Goal: Transaction & Acquisition: Purchase product/service

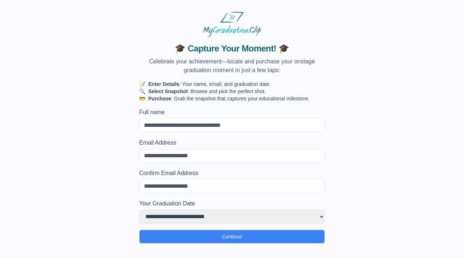
type input "*"
select select
type input "**"
select select
type input "***"
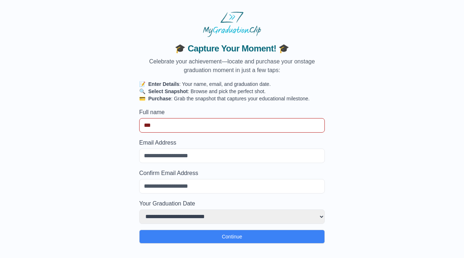
select select
type input "****"
select select
type input "*****"
select select
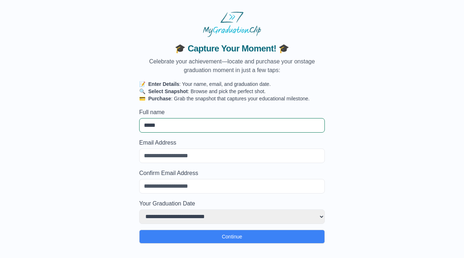
type input "*****"
select select
type input "*******"
select select
type input "********"
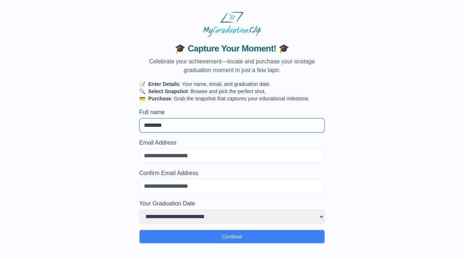
select select
type input "**********"
select select
type input "**********"
select select
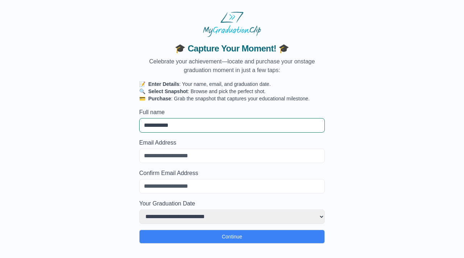
type input "**********"
select select
type input "**********"
select select
type input "**********"
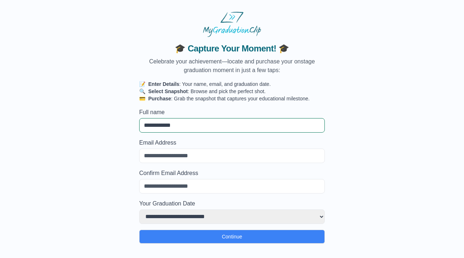
select select
type input "**********"
select select
type input "**********"
select select
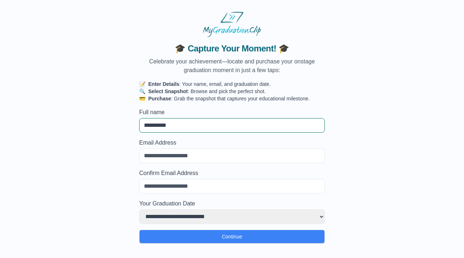
type input "*********"
select select
type input "********"
select select
type input "*********"
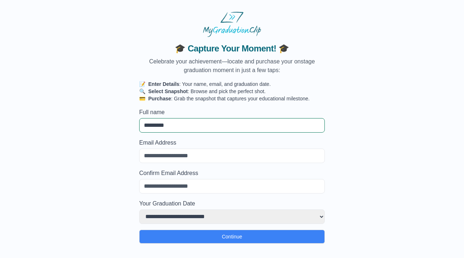
select select
type input "**********"
select select
type input "**********"
select select
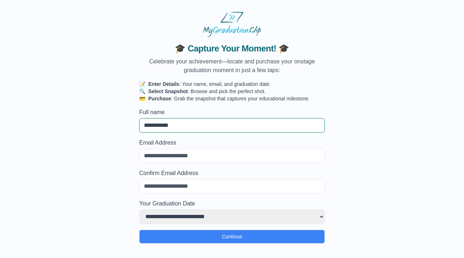
type input "**********"
select select
type input "**********"
select select
type input "**********"
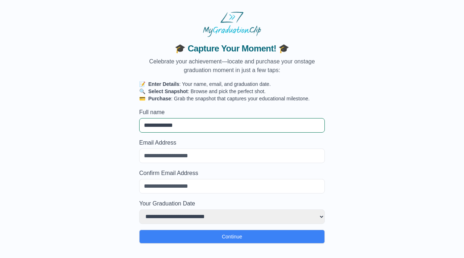
select select
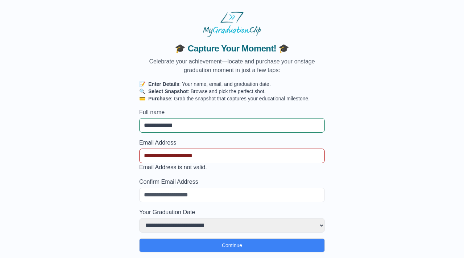
type input "**********"
select select
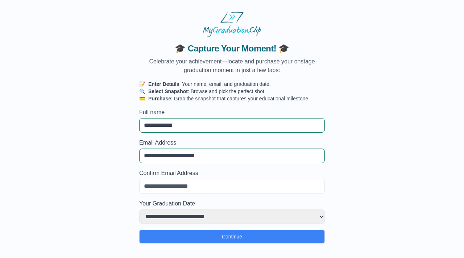
type input "**********"
select select
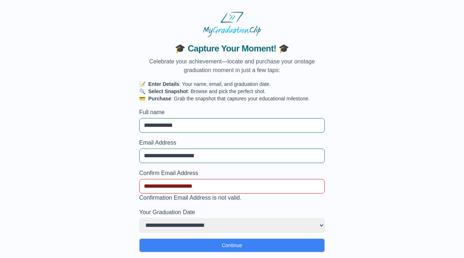
type input "**********"
select select
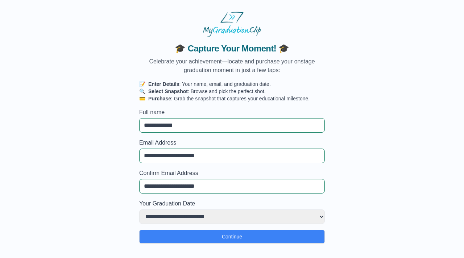
type input "**********"
select select "**********"
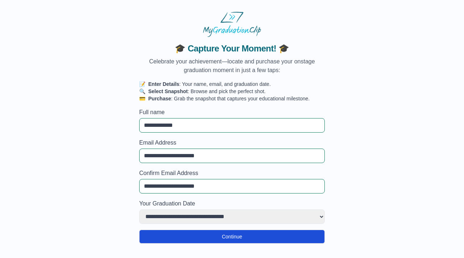
click at [196, 242] on button "Continue" at bounding box center [232, 237] width 186 height 14
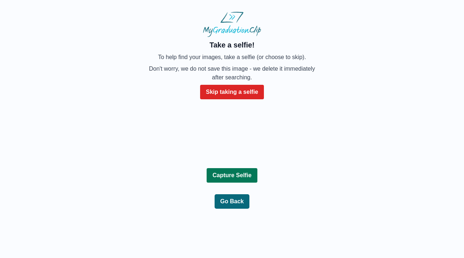
click at [235, 178] on b "Capture Selfie" at bounding box center [231, 175] width 39 height 6
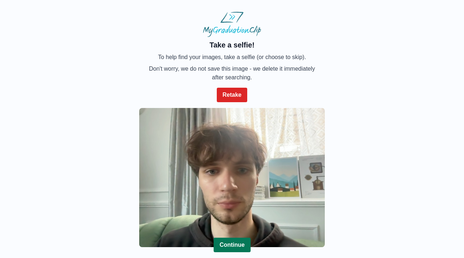
click at [233, 243] on b "Continue" at bounding box center [231, 245] width 25 height 6
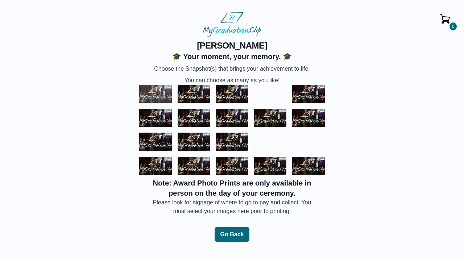
click at [150, 94] on img at bounding box center [155, 94] width 33 height 18
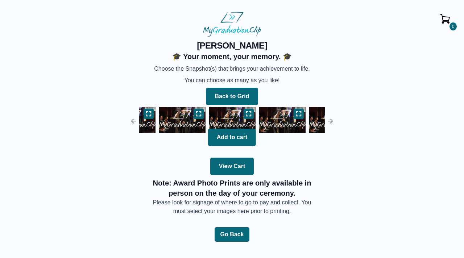
click at [233, 120] on img at bounding box center [232, 120] width 50 height 30
click at [249, 112] on icon at bounding box center [249, 114] width 6 height 6
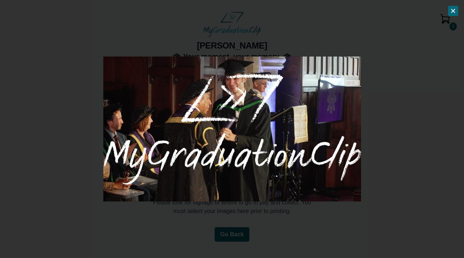
click at [320, 115] on img at bounding box center [232, 129] width 258 height 145
click at [231, 127] on img at bounding box center [232, 129] width 258 height 145
click at [386, 74] on div at bounding box center [232, 129] width 464 height 258
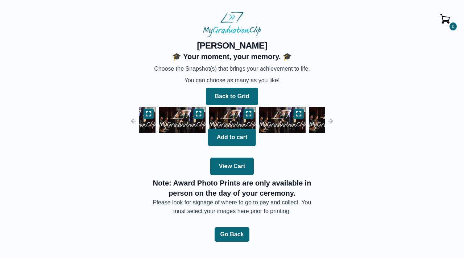
click at [282, 122] on img at bounding box center [282, 120] width 50 height 30
click at [307, 122] on img at bounding box center [332, 120] width 50 height 30
click at [281, 122] on img at bounding box center [282, 120] width 50 height 30
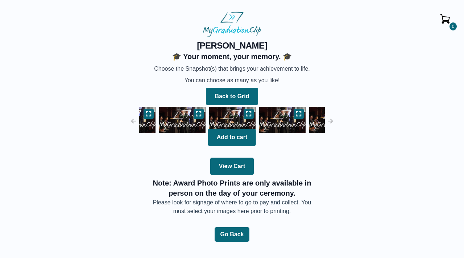
click at [314, 118] on img at bounding box center [332, 120] width 50 height 30
click at [330, 120] on img at bounding box center [330, 120] width 7 height 7
click at [285, 121] on img at bounding box center [282, 120] width 50 height 30
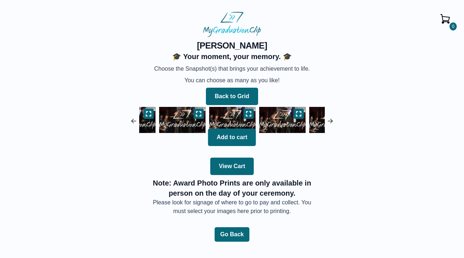
click at [285, 121] on img at bounding box center [282, 120] width 50 height 30
click at [307, 121] on img at bounding box center [332, 120] width 50 height 30
click at [285, 121] on img at bounding box center [282, 120] width 50 height 30
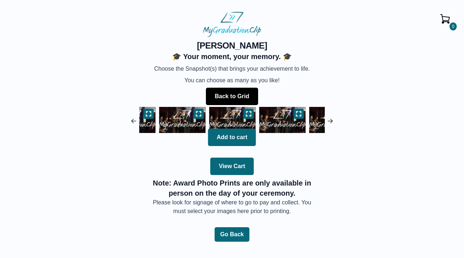
click at [231, 100] on button "Back to Grid" at bounding box center [232, 96] width 52 height 17
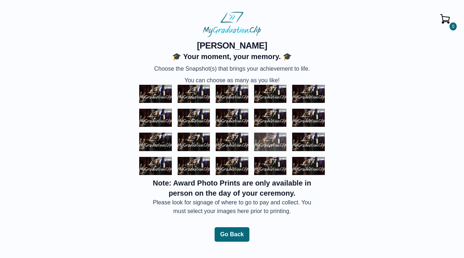
click at [272, 141] on img at bounding box center [270, 142] width 33 height 18
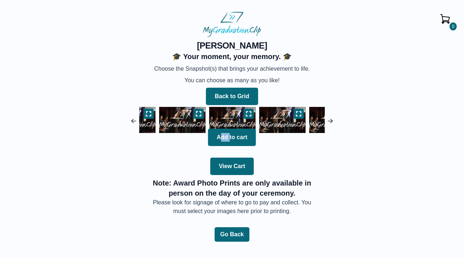
click at [272, 141] on div "Back to Grid Add to cart View Cart" at bounding box center [232, 130] width 186 height 90
click at [249, 115] on icon at bounding box center [248, 114] width 6 height 6
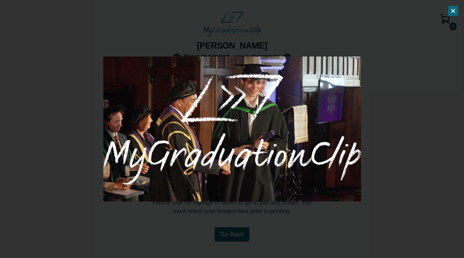
click at [450, 11] on button at bounding box center [453, 11] width 10 height 10
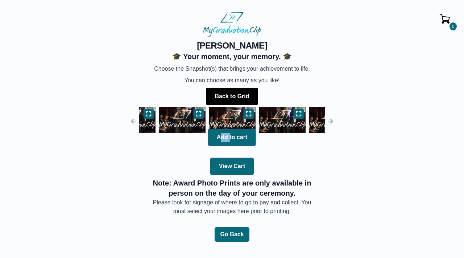
click at [245, 90] on button "Back to Grid" at bounding box center [232, 96] width 52 height 17
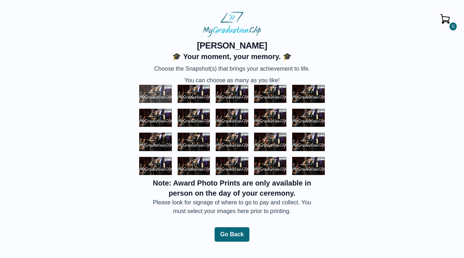
click at [150, 95] on img at bounding box center [155, 94] width 33 height 18
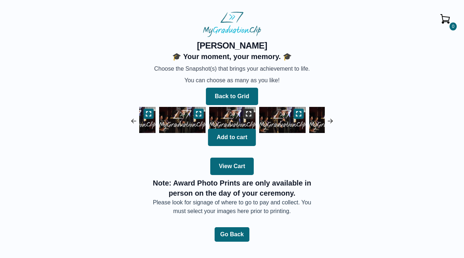
click at [248, 109] on button at bounding box center [249, 114] width 10 height 10
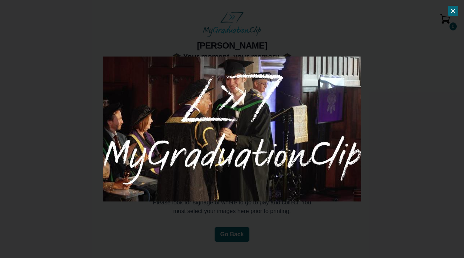
click at [452, 14] on button at bounding box center [453, 11] width 10 height 10
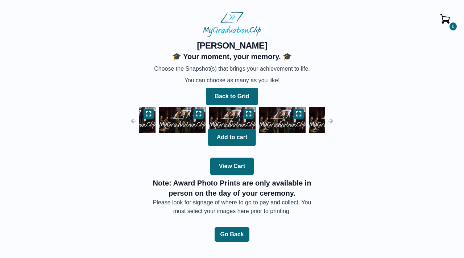
click at [244, 87] on div "Back to Grid" at bounding box center [232, 95] width 186 height 20
click at [238, 96] on button "Back to Grid" at bounding box center [232, 96] width 52 height 17
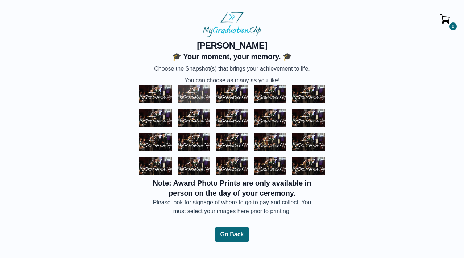
click at [198, 97] on img at bounding box center [194, 94] width 33 height 18
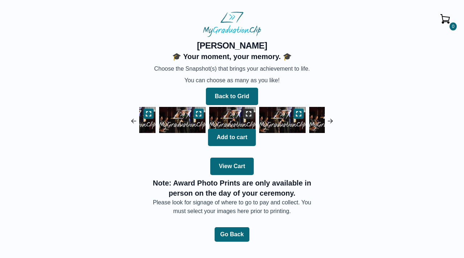
click at [251, 114] on icon at bounding box center [249, 114] width 6 height 6
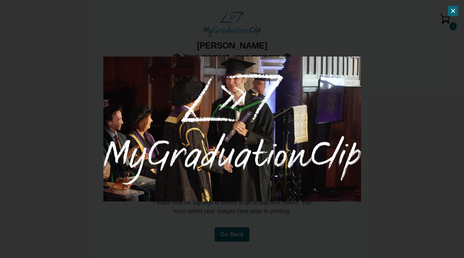
click at [450, 12] on icon at bounding box center [453, 11] width 6 height 6
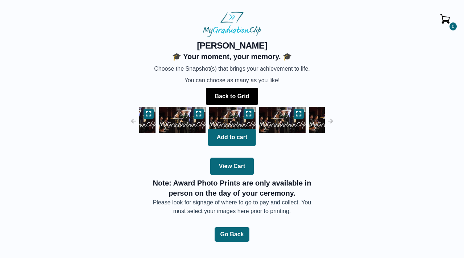
click at [237, 99] on button "Back to Grid" at bounding box center [232, 96] width 52 height 17
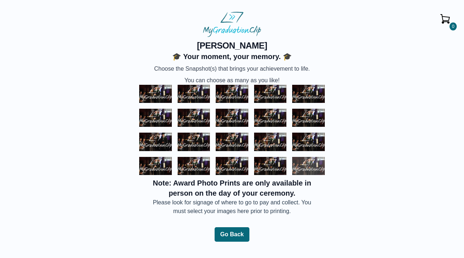
click at [311, 160] on img at bounding box center [308, 166] width 33 height 18
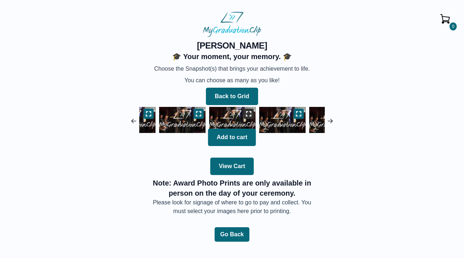
click at [247, 118] on button at bounding box center [249, 114] width 10 height 10
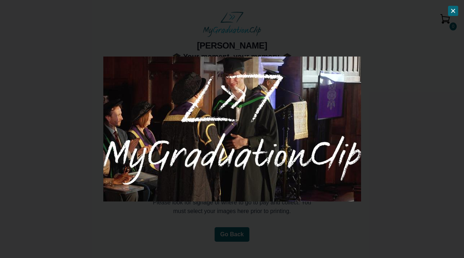
click at [458, 13] on button at bounding box center [453, 11] width 10 height 10
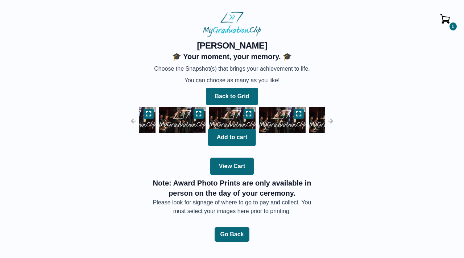
click at [193, 121] on img at bounding box center [182, 120] width 50 height 30
click at [195, 112] on button at bounding box center [199, 114] width 10 height 10
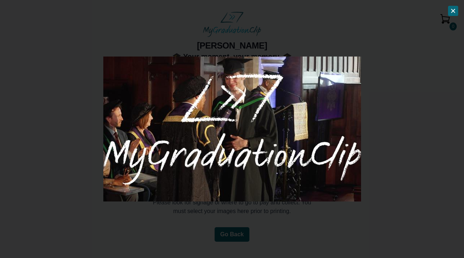
click at [452, 15] on button at bounding box center [453, 11] width 10 height 10
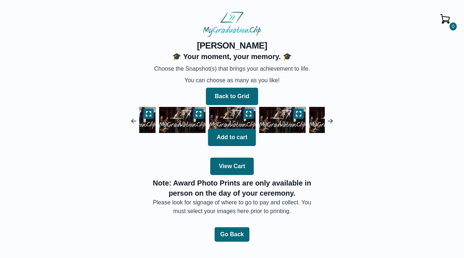
click at [151, 128] on img at bounding box center [132, 120] width 50 height 30
click at [152, 112] on button at bounding box center [149, 114] width 10 height 10
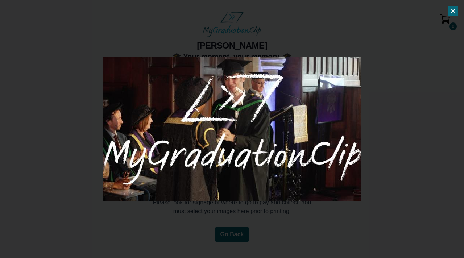
click at [450, 14] on button at bounding box center [453, 11] width 10 height 10
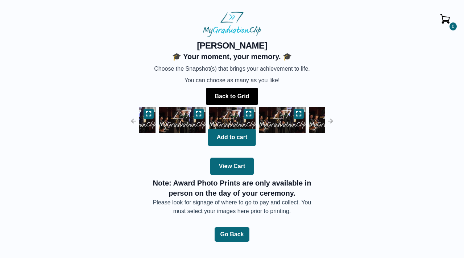
click at [238, 90] on button "Back to Grid" at bounding box center [232, 96] width 52 height 17
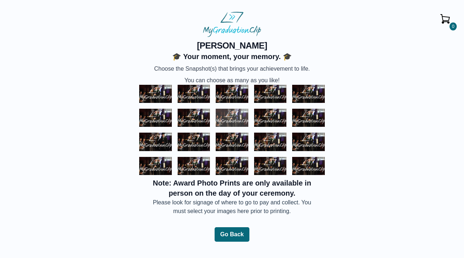
click at [233, 123] on img at bounding box center [232, 118] width 33 height 18
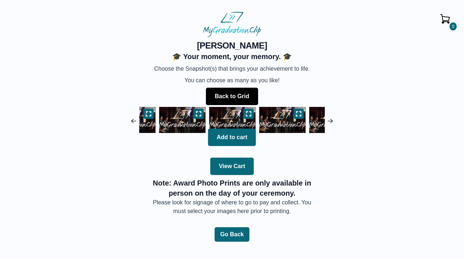
click at [249, 94] on button "Back to Grid" at bounding box center [232, 96] width 52 height 17
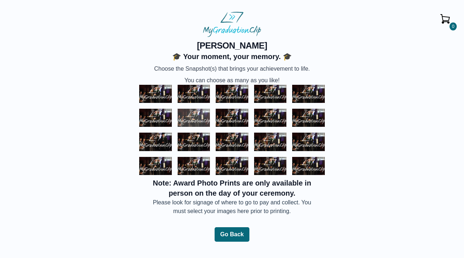
click at [180, 121] on img at bounding box center [194, 118] width 33 height 18
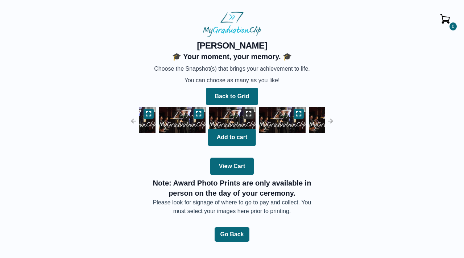
click at [253, 112] on button at bounding box center [249, 114] width 10 height 10
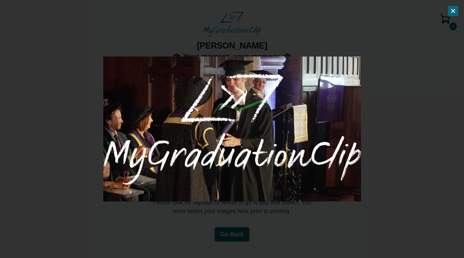
click at [454, 13] on icon at bounding box center [453, 11] width 6 height 6
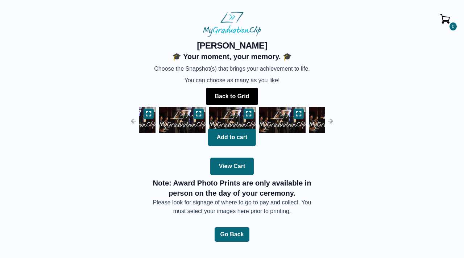
click at [246, 95] on button "Back to Grid" at bounding box center [232, 96] width 52 height 17
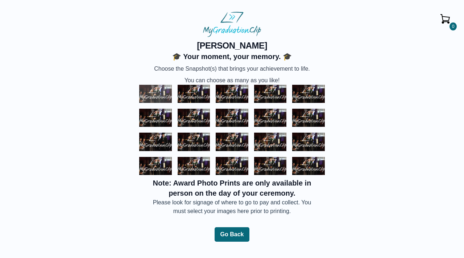
click at [160, 98] on img at bounding box center [155, 94] width 33 height 18
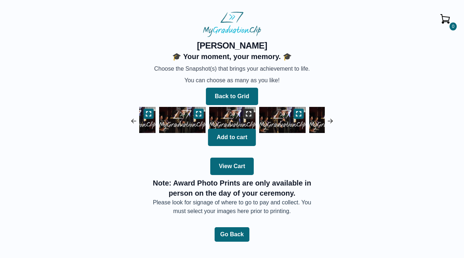
click at [251, 114] on icon at bounding box center [249, 114] width 6 height 6
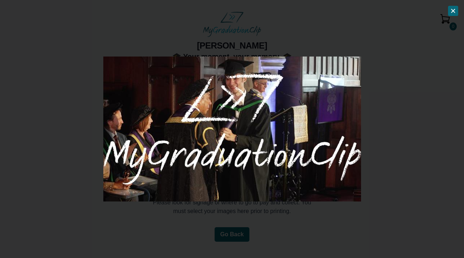
click at [458, 8] on button at bounding box center [453, 11] width 10 height 10
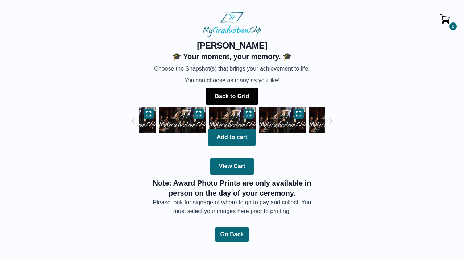
click at [241, 94] on button "Back to Grid" at bounding box center [232, 96] width 52 height 17
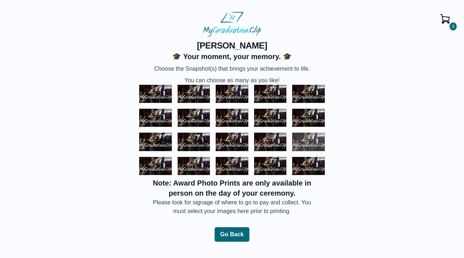
click at [313, 141] on img at bounding box center [308, 142] width 33 height 18
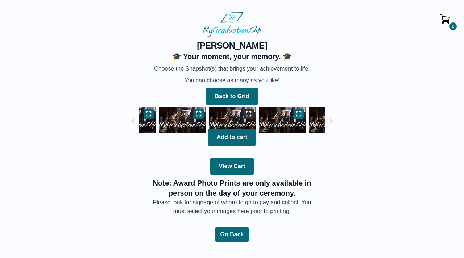
click at [248, 111] on icon at bounding box center [248, 113] width 5 height 5
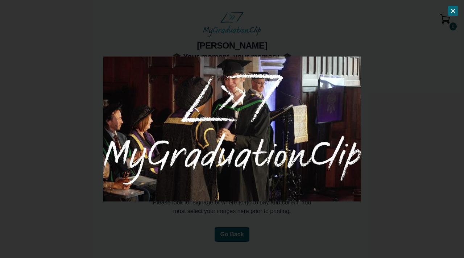
click at [455, 14] on button at bounding box center [453, 11] width 10 height 10
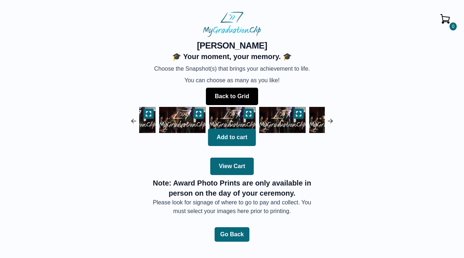
click at [244, 94] on button "Back to Grid" at bounding box center [232, 96] width 52 height 17
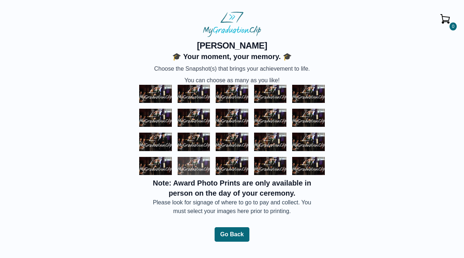
click at [191, 166] on img at bounding box center [194, 166] width 33 height 18
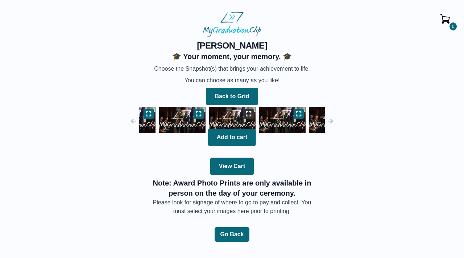
click at [253, 113] on img at bounding box center [232, 120] width 50 height 30
click at [253, 113] on button at bounding box center [249, 114] width 10 height 10
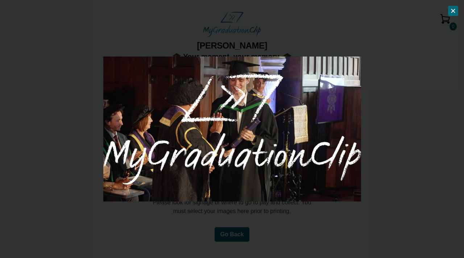
click at [455, 11] on icon at bounding box center [453, 11] width 6 height 6
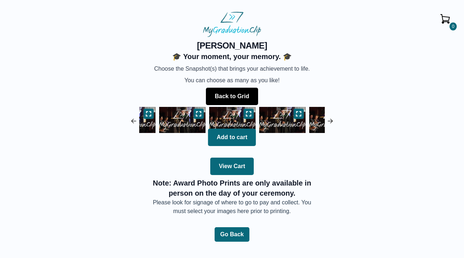
click at [242, 100] on button "Back to Grid" at bounding box center [232, 96] width 52 height 17
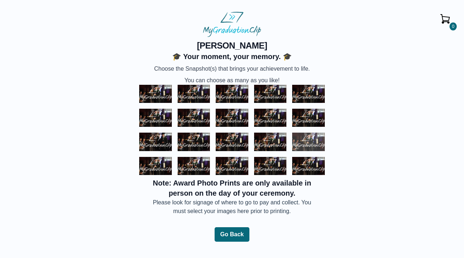
click at [312, 137] on img at bounding box center [308, 142] width 33 height 18
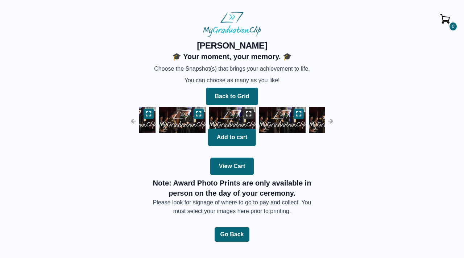
click at [250, 114] on icon at bounding box center [249, 114] width 6 height 6
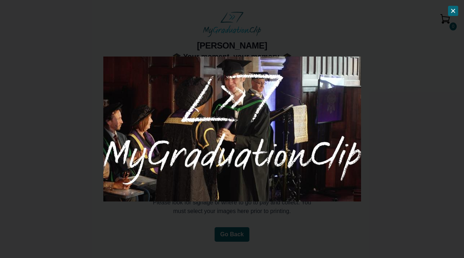
click at [453, 6] on button at bounding box center [453, 11] width 10 height 10
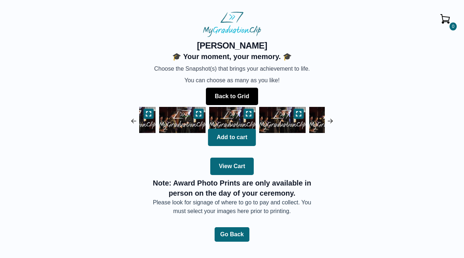
click at [248, 96] on button "Back to Grid" at bounding box center [232, 96] width 52 height 17
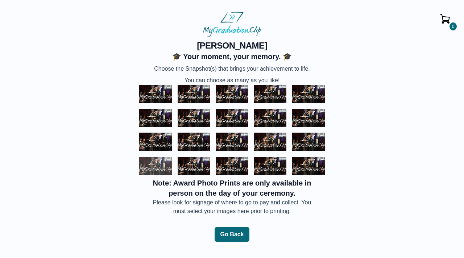
click at [162, 165] on img at bounding box center [155, 166] width 33 height 18
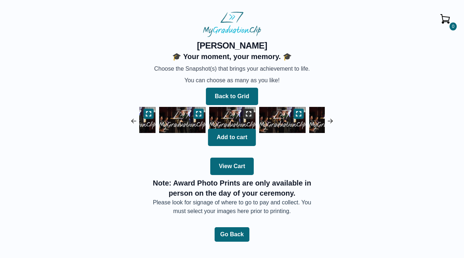
click at [247, 112] on icon at bounding box center [248, 113] width 5 height 5
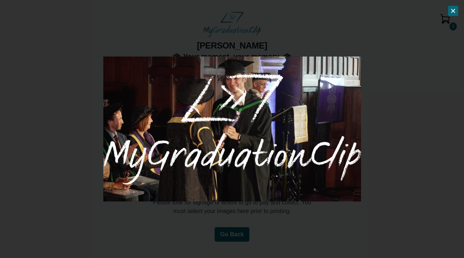
click at [456, 6] on button at bounding box center [453, 11] width 10 height 10
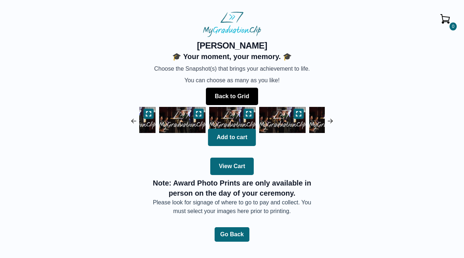
click at [245, 96] on button "Back to Grid" at bounding box center [232, 96] width 52 height 17
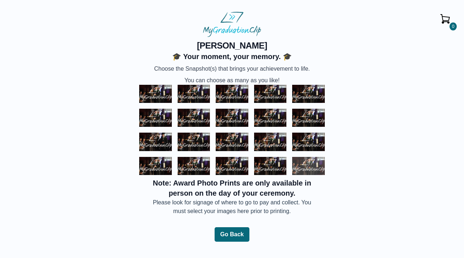
click at [306, 161] on img at bounding box center [308, 166] width 33 height 18
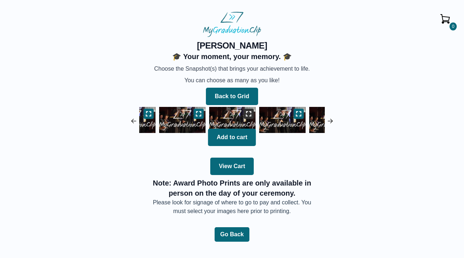
click at [247, 116] on icon at bounding box center [248, 113] width 5 height 5
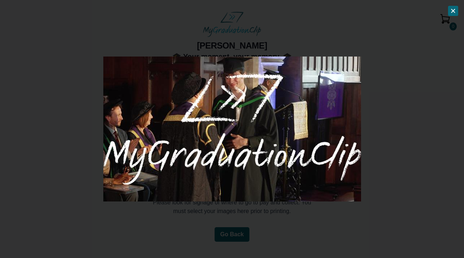
click at [454, 9] on icon at bounding box center [453, 11] width 6 height 6
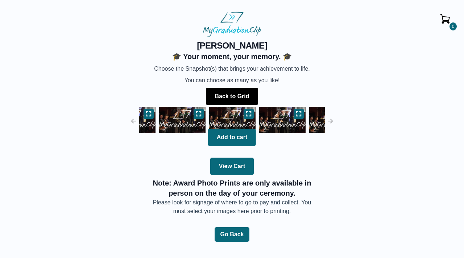
click at [235, 102] on button "Back to Grid" at bounding box center [232, 96] width 52 height 17
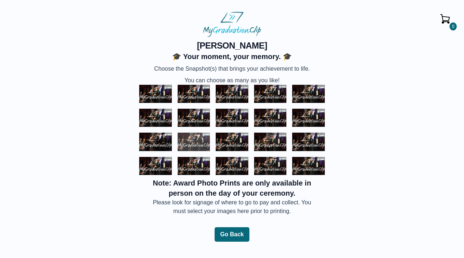
click at [191, 145] on img at bounding box center [194, 142] width 33 height 18
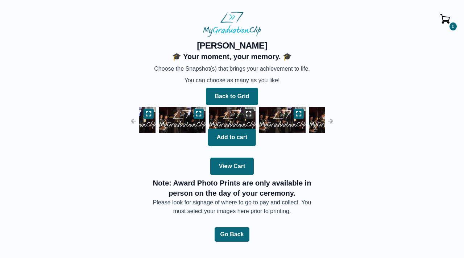
click at [252, 116] on button at bounding box center [249, 114] width 10 height 10
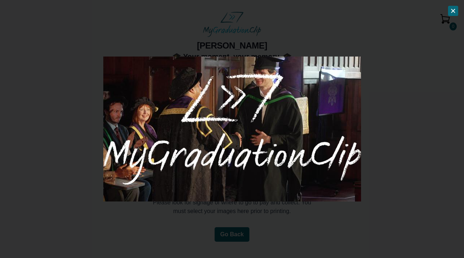
click at [450, 11] on icon at bounding box center [453, 11] width 6 height 6
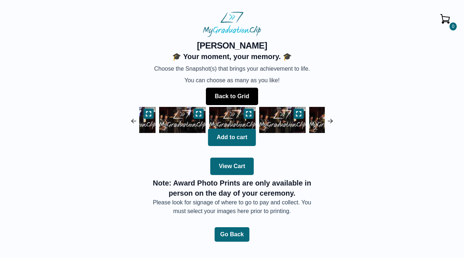
click at [253, 96] on button "Back to Grid" at bounding box center [232, 96] width 52 height 17
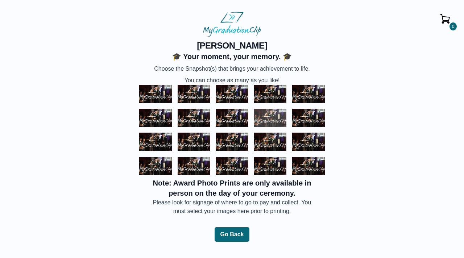
click at [269, 117] on img at bounding box center [270, 118] width 33 height 18
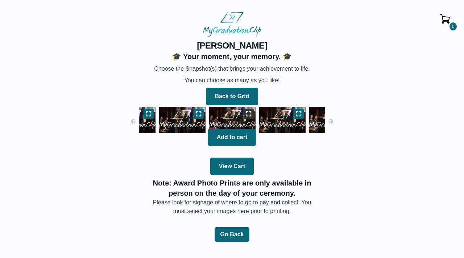
click at [249, 112] on icon at bounding box center [249, 114] width 6 height 6
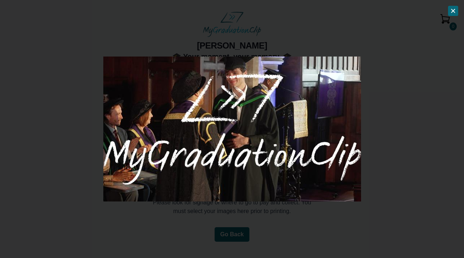
click at [456, 15] on button at bounding box center [453, 11] width 10 height 10
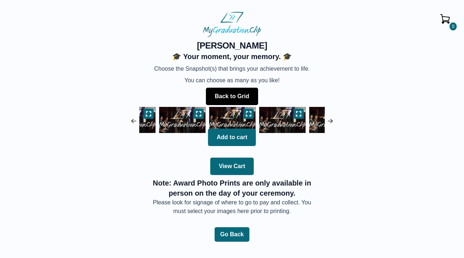
click at [242, 92] on button "Back to Grid" at bounding box center [232, 96] width 52 height 17
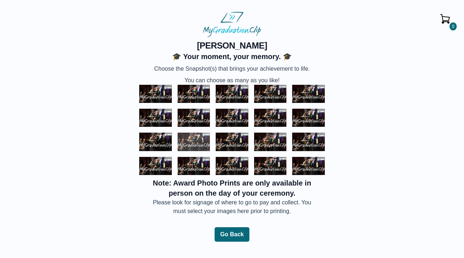
click at [195, 144] on img at bounding box center [194, 142] width 33 height 18
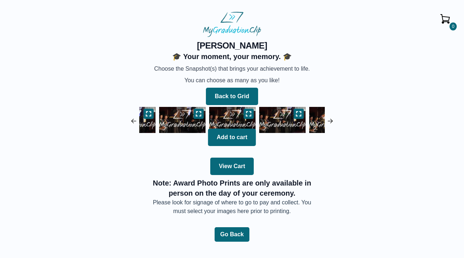
click at [257, 112] on img at bounding box center [282, 120] width 50 height 30
click at [247, 115] on icon at bounding box center [249, 114] width 6 height 6
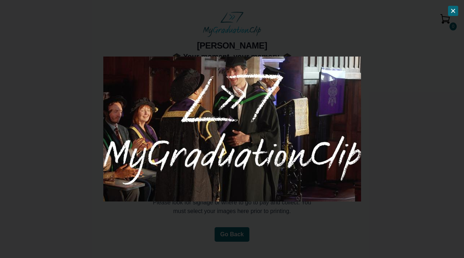
click at [451, 11] on icon at bounding box center [453, 11] width 6 height 6
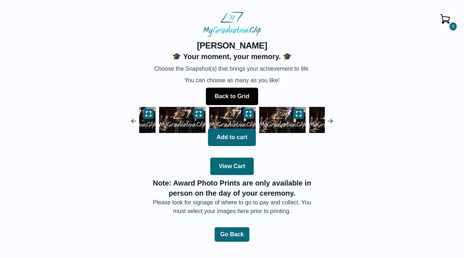
click at [240, 94] on button "Back to Grid" at bounding box center [232, 96] width 52 height 17
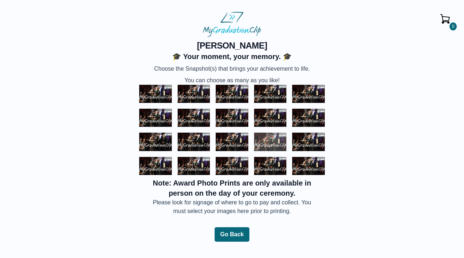
click at [275, 137] on img at bounding box center [270, 142] width 33 height 18
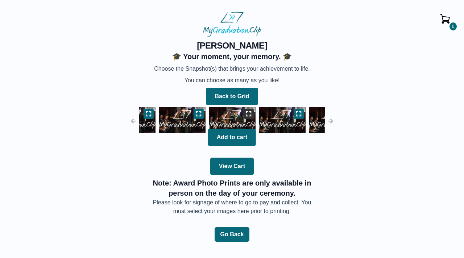
click at [252, 113] on button at bounding box center [249, 114] width 10 height 10
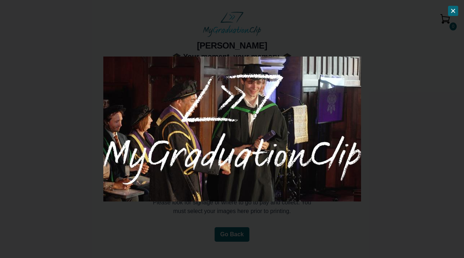
click at [455, 12] on icon at bounding box center [453, 10] width 3 height 3
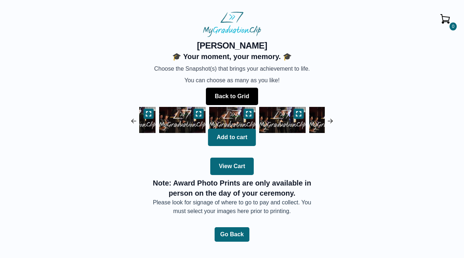
click at [243, 103] on button "Back to Grid" at bounding box center [232, 96] width 52 height 17
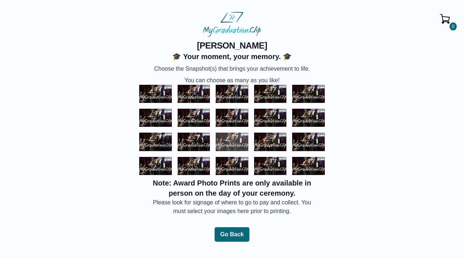
click at [233, 144] on img at bounding box center [232, 142] width 33 height 18
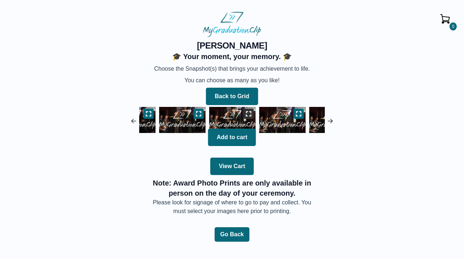
click at [250, 112] on icon at bounding box center [248, 113] width 5 height 5
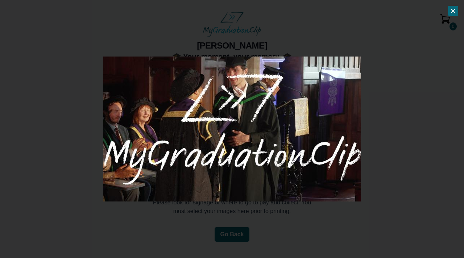
click at [452, 12] on icon at bounding box center [453, 11] width 6 height 6
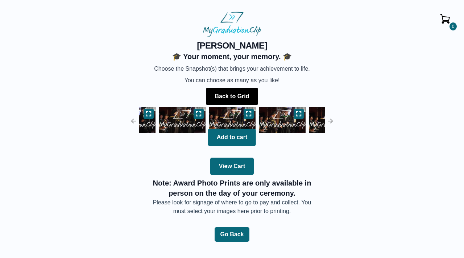
click at [248, 91] on button "Back to Grid" at bounding box center [232, 96] width 52 height 17
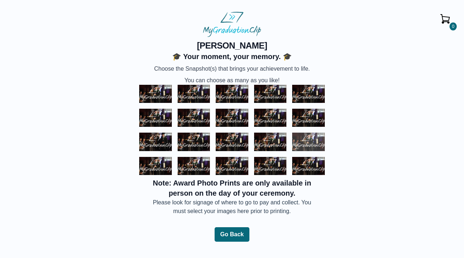
click at [299, 139] on img at bounding box center [308, 142] width 33 height 18
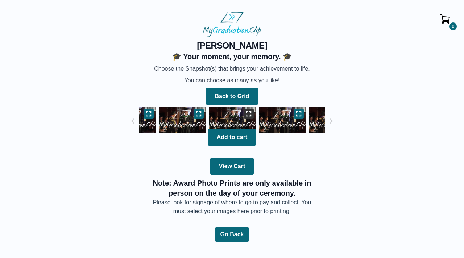
click at [246, 111] on icon at bounding box center [249, 114] width 6 height 6
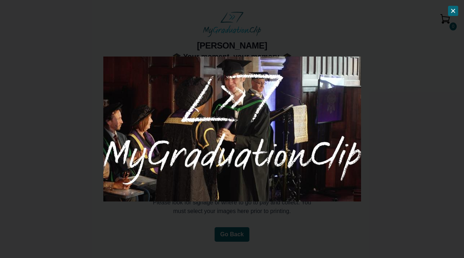
click at [457, 0] on div at bounding box center [232, 129] width 464 height 258
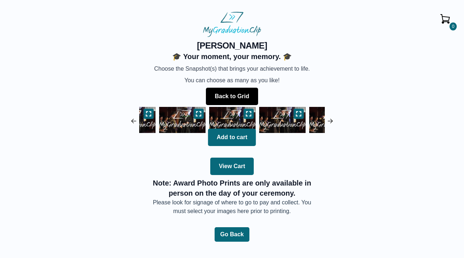
click at [228, 104] on button "Back to Grid" at bounding box center [232, 96] width 52 height 17
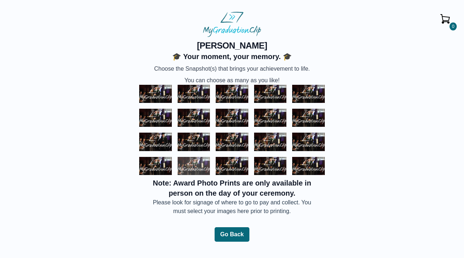
click at [198, 164] on img at bounding box center [194, 166] width 33 height 18
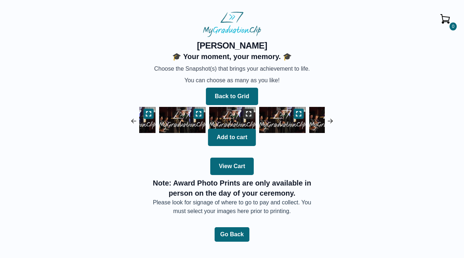
click at [250, 113] on icon at bounding box center [249, 114] width 6 height 6
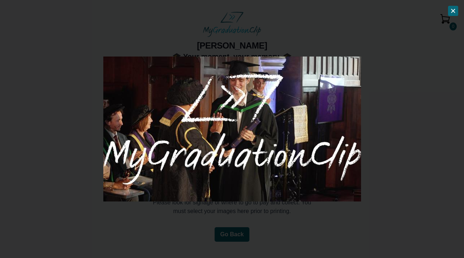
click at [456, 11] on button at bounding box center [453, 11] width 10 height 10
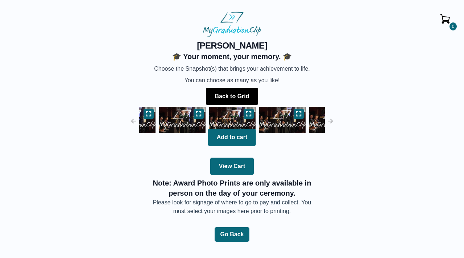
click at [227, 99] on button "Back to Grid" at bounding box center [232, 96] width 52 height 17
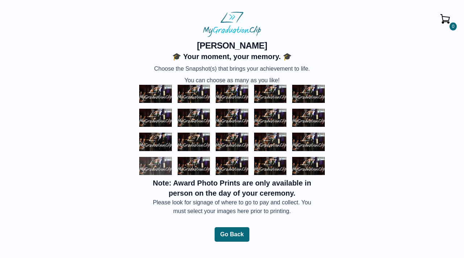
click at [152, 163] on img at bounding box center [155, 166] width 33 height 18
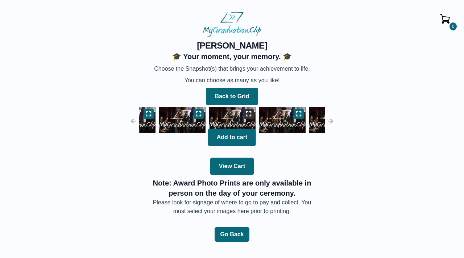
click at [250, 113] on icon at bounding box center [249, 114] width 6 height 6
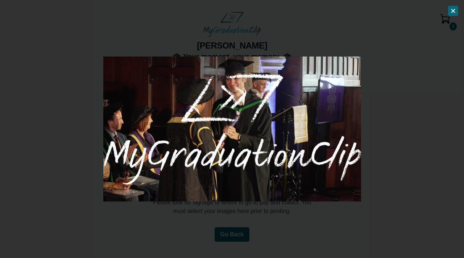
click at [454, 14] on button at bounding box center [453, 11] width 10 height 10
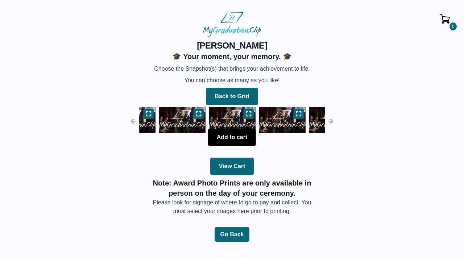
click at [233, 141] on button "Add to cart" at bounding box center [232, 137] width 48 height 17
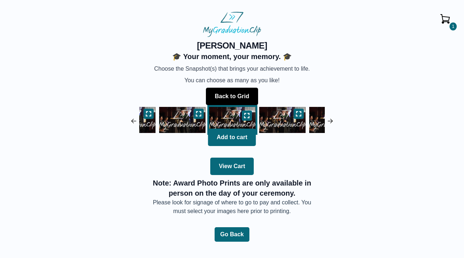
click at [242, 97] on button "Back to Grid" at bounding box center [232, 96] width 52 height 17
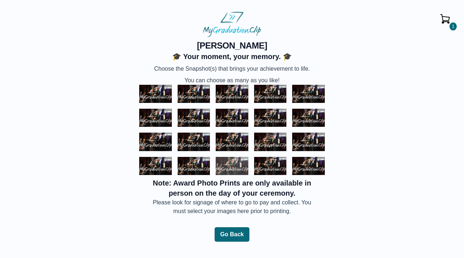
click at [231, 165] on img at bounding box center [232, 166] width 33 height 18
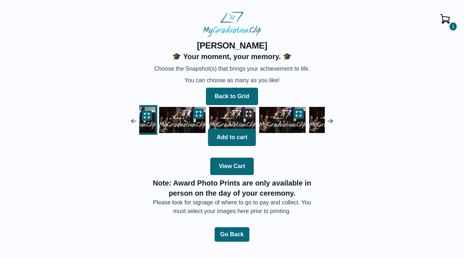
click at [248, 115] on icon at bounding box center [249, 114] width 6 height 6
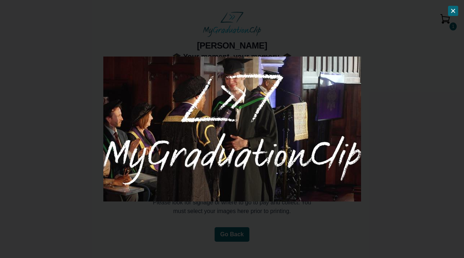
click at [452, 9] on icon at bounding box center [453, 10] width 3 height 3
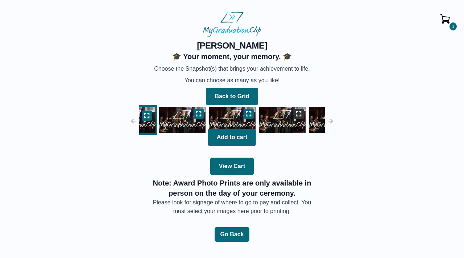
click at [298, 111] on icon at bounding box center [299, 114] width 6 height 6
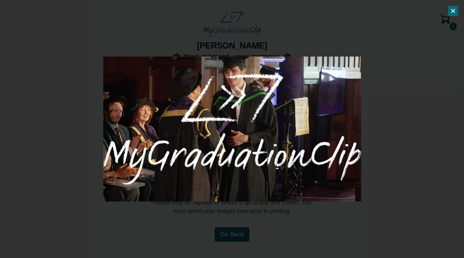
click at [453, 11] on icon at bounding box center [453, 10] width 3 height 3
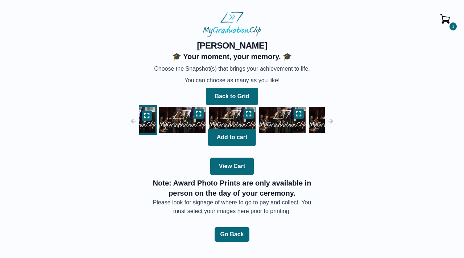
click at [329, 118] on img at bounding box center [330, 120] width 7 height 7
click at [248, 112] on icon at bounding box center [249, 114] width 6 height 6
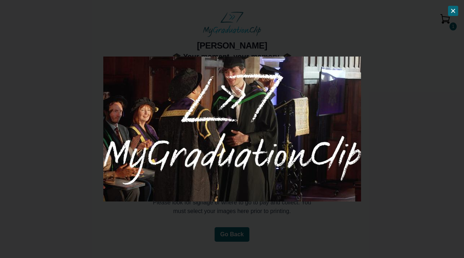
click at [453, 11] on icon at bounding box center [453, 10] width 3 height 3
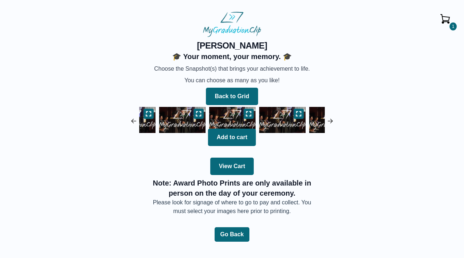
click at [330, 124] on img at bounding box center [330, 120] width 7 height 7
click at [248, 114] on icon at bounding box center [249, 114] width 6 height 6
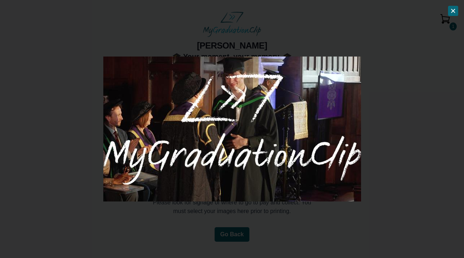
click at [454, 8] on button at bounding box center [453, 11] width 10 height 10
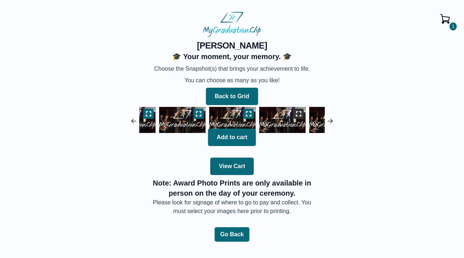
click at [299, 116] on icon at bounding box center [299, 114] width 6 height 6
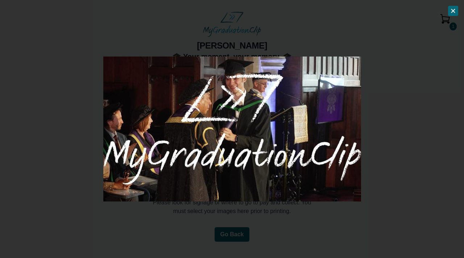
click at [456, 11] on icon at bounding box center [453, 11] width 6 height 6
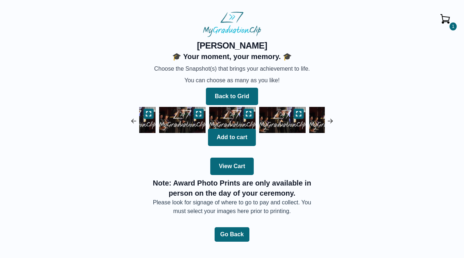
click at [331, 120] on img at bounding box center [330, 120] width 7 height 7
click at [247, 111] on icon at bounding box center [249, 114] width 6 height 6
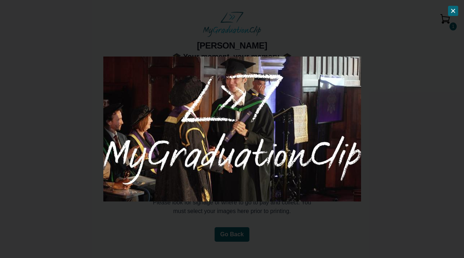
click at [454, 14] on button at bounding box center [453, 11] width 10 height 10
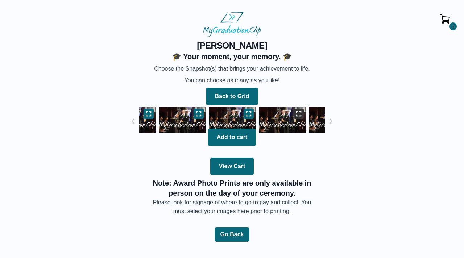
click at [295, 113] on button at bounding box center [299, 114] width 10 height 10
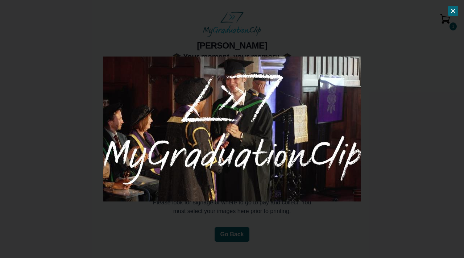
click at [453, 13] on icon at bounding box center [453, 11] width 6 height 6
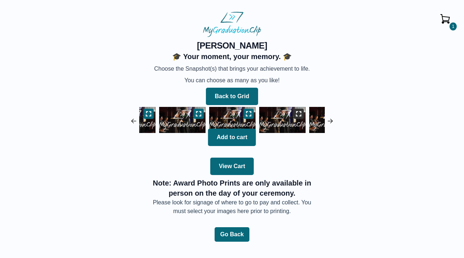
click at [300, 116] on icon at bounding box center [298, 113] width 5 height 5
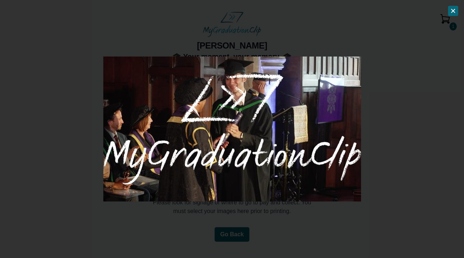
click at [453, 15] on button at bounding box center [453, 11] width 10 height 10
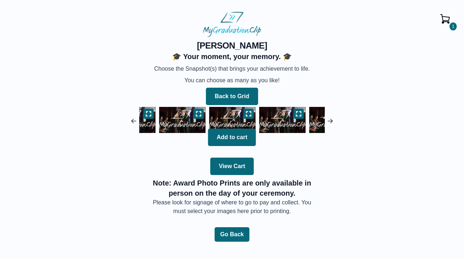
click at [273, 123] on img at bounding box center [282, 120] width 50 height 30
click at [249, 112] on icon at bounding box center [249, 114] width 6 height 6
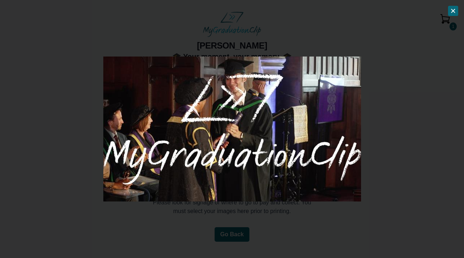
click at [452, 12] on icon at bounding box center [453, 11] width 6 height 6
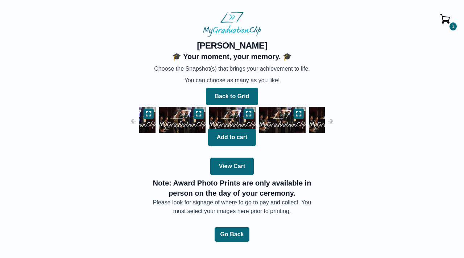
click at [281, 117] on img at bounding box center [282, 120] width 50 height 30
click at [297, 110] on button at bounding box center [299, 114] width 10 height 10
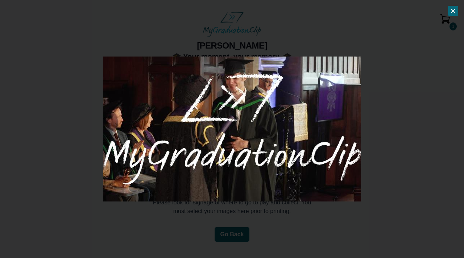
click at [451, 12] on icon at bounding box center [453, 11] width 6 height 6
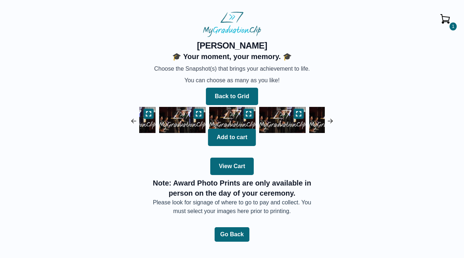
click at [332, 121] on img at bounding box center [330, 120] width 7 height 7
click at [301, 112] on icon at bounding box center [298, 113] width 5 height 5
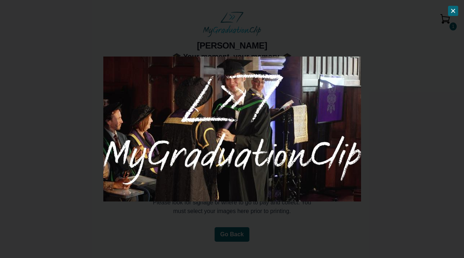
click at [456, 9] on button at bounding box center [453, 11] width 10 height 10
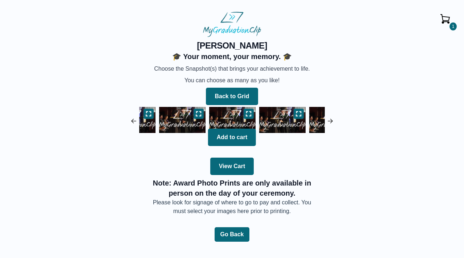
click at [330, 120] on img at bounding box center [330, 120] width 7 height 7
click at [244, 115] on button at bounding box center [249, 114] width 10 height 10
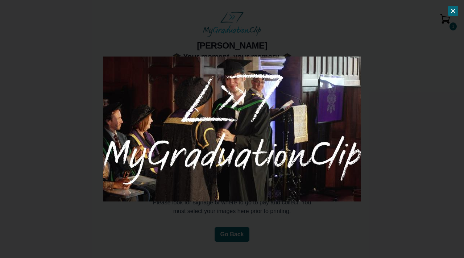
click at [455, 11] on icon at bounding box center [453, 11] width 6 height 6
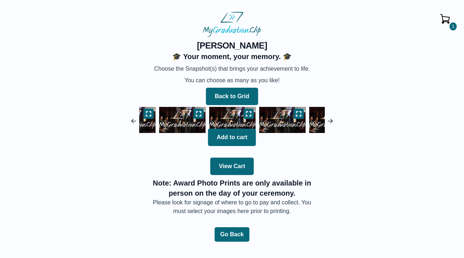
click at [329, 120] on img at bounding box center [330, 120] width 7 height 7
click at [252, 113] on button at bounding box center [249, 114] width 10 height 10
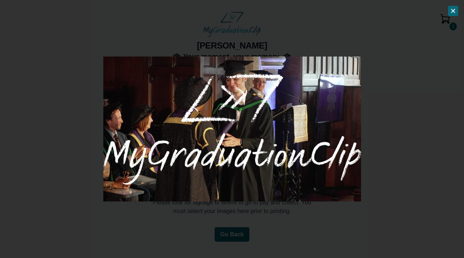
click at [450, 16] on button at bounding box center [453, 11] width 10 height 10
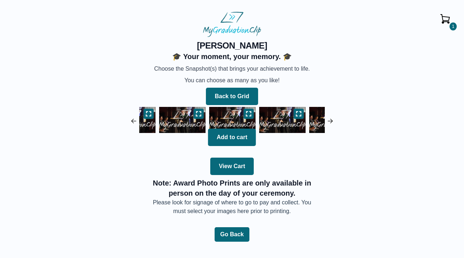
click at [331, 123] on img at bounding box center [330, 120] width 7 height 7
click at [248, 112] on icon at bounding box center [249, 114] width 6 height 6
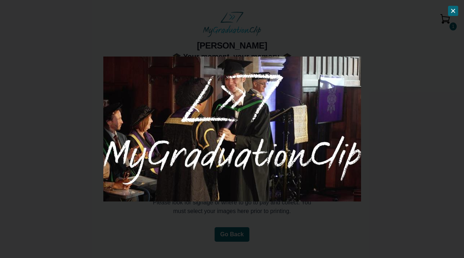
click at [453, 14] on button at bounding box center [453, 11] width 10 height 10
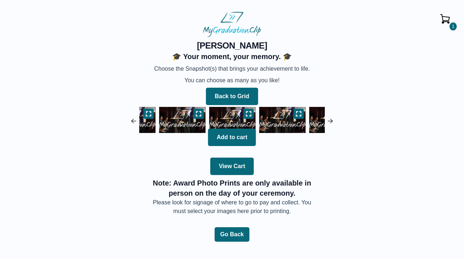
click at [332, 121] on img at bounding box center [330, 120] width 7 height 7
click at [248, 114] on icon at bounding box center [249, 114] width 6 height 6
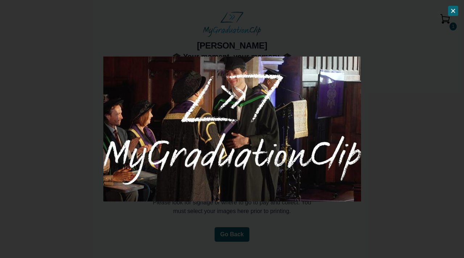
click at [457, 12] on button at bounding box center [453, 11] width 10 height 10
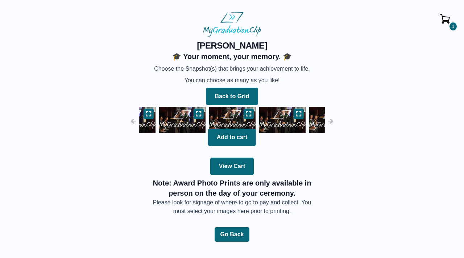
click at [330, 120] on img at bounding box center [330, 120] width 7 height 7
click at [249, 112] on icon at bounding box center [249, 114] width 6 height 6
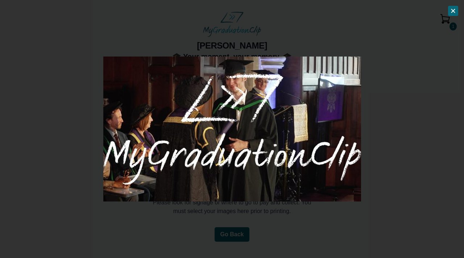
click at [453, 11] on icon at bounding box center [453, 10] width 3 height 3
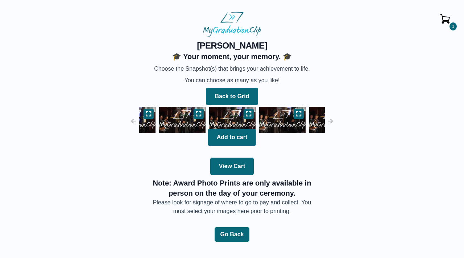
click at [331, 119] on img at bounding box center [330, 120] width 7 height 7
click at [247, 113] on icon at bounding box center [249, 114] width 6 height 6
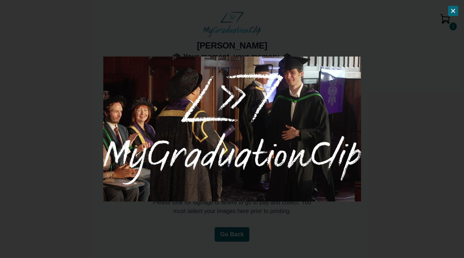
click at [453, 13] on icon at bounding box center [453, 11] width 6 height 6
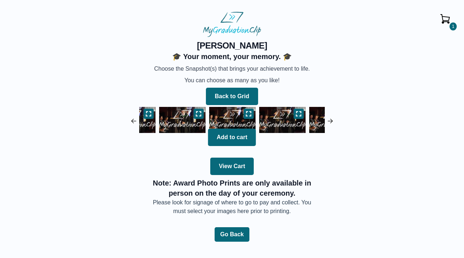
click at [331, 120] on img at bounding box center [330, 120] width 7 height 7
click at [249, 117] on button at bounding box center [249, 114] width 10 height 10
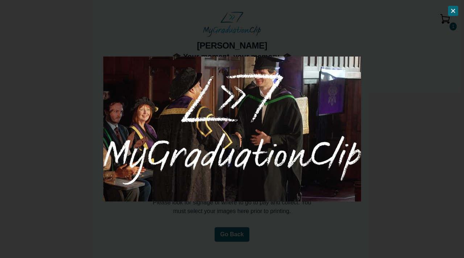
click at [454, 9] on icon at bounding box center [453, 11] width 6 height 6
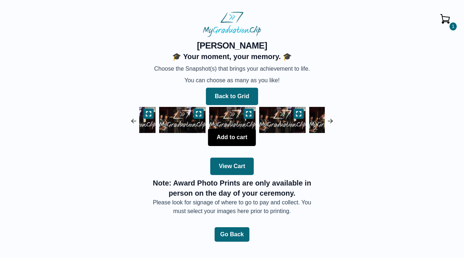
click at [240, 136] on button "Add to cart" at bounding box center [232, 137] width 48 height 17
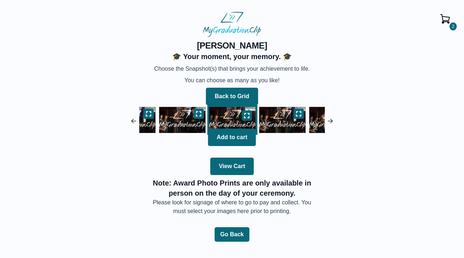
click at [328, 120] on img at bounding box center [330, 120] width 7 height 7
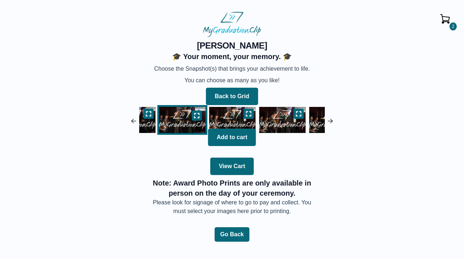
click at [328, 120] on img at bounding box center [330, 120] width 7 height 7
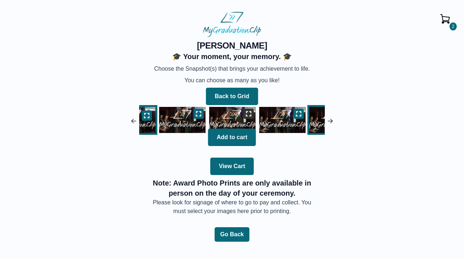
click at [252, 115] on button at bounding box center [249, 114] width 10 height 10
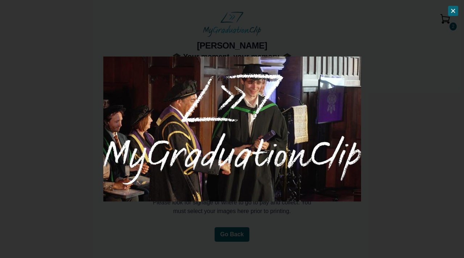
click at [451, 9] on icon at bounding box center [453, 11] width 6 height 6
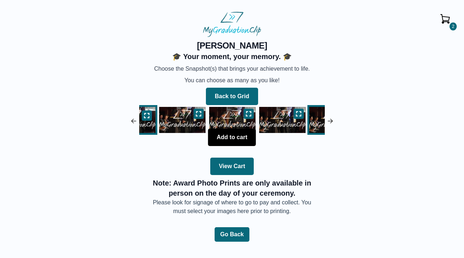
click at [237, 138] on button "Add to cart" at bounding box center [232, 137] width 48 height 17
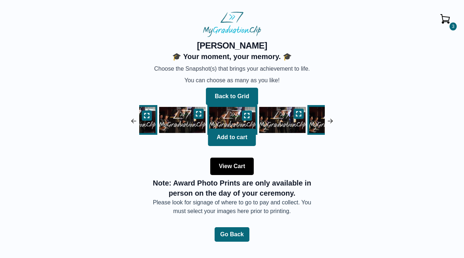
click at [245, 173] on button "View Cart" at bounding box center [232, 166] width 44 height 17
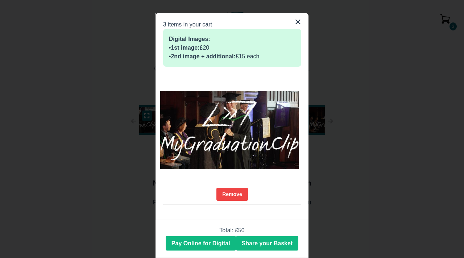
click at [299, 21] on button "×" at bounding box center [298, 21] width 7 height 17
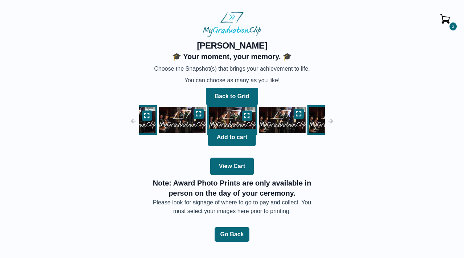
click at [132, 120] on img at bounding box center [133, 120] width 7 height 7
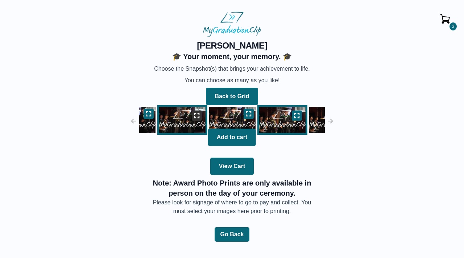
click at [197, 113] on icon at bounding box center [197, 116] width 6 height 6
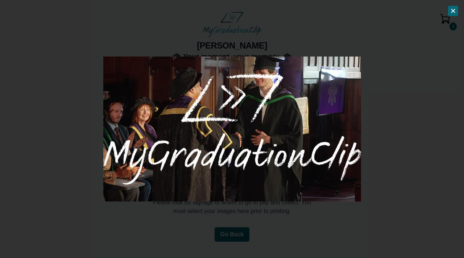
click at [450, 8] on button at bounding box center [453, 11] width 10 height 10
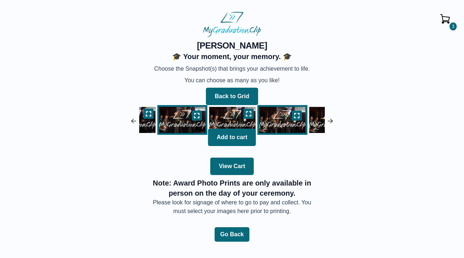
click at [330, 120] on img at bounding box center [330, 120] width 7 height 7
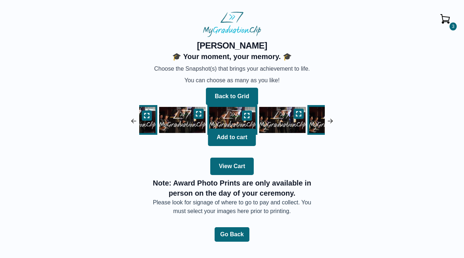
click at [330, 120] on img at bounding box center [330, 120] width 7 height 7
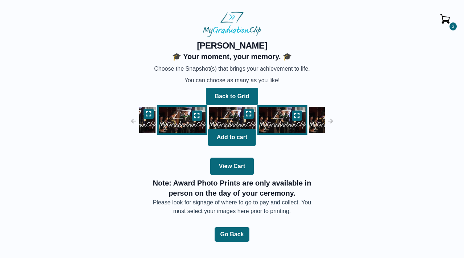
click at [330, 120] on img at bounding box center [330, 120] width 7 height 7
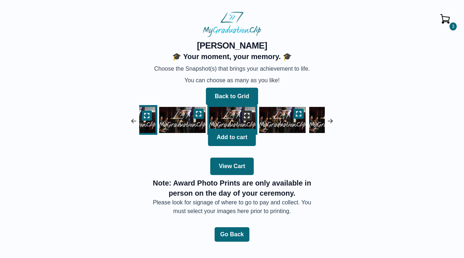
click at [247, 112] on button at bounding box center [247, 116] width 10 height 10
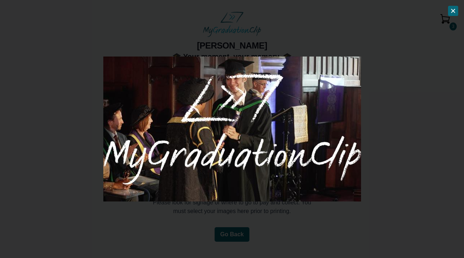
click at [458, 8] on div at bounding box center [232, 129] width 464 height 258
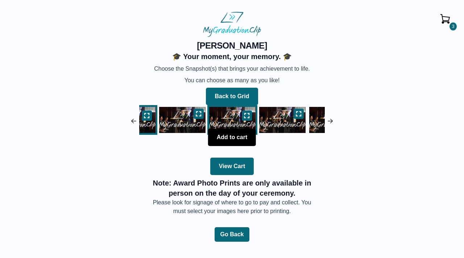
click at [233, 138] on button "Add to cart" at bounding box center [232, 137] width 48 height 17
click at [228, 117] on img at bounding box center [232, 120] width 46 height 26
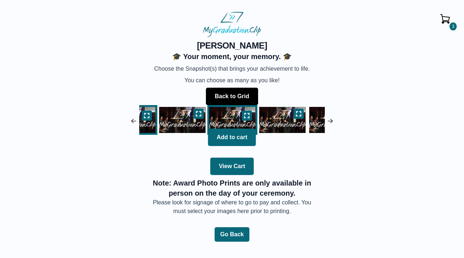
click at [240, 98] on button "Back to Grid" at bounding box center [232, 96] width 52 height 17
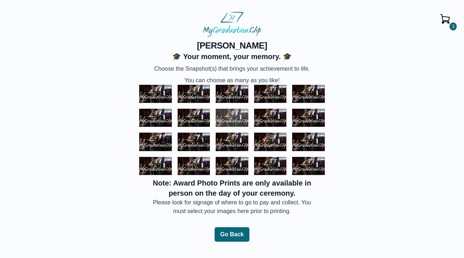
click at [233, 118] on img at bounding box center [232, 118] width 33 height 18
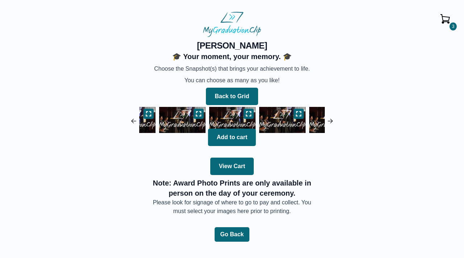
click at [132, 121] on img at bounding box center [133, 120] width 7 height 7
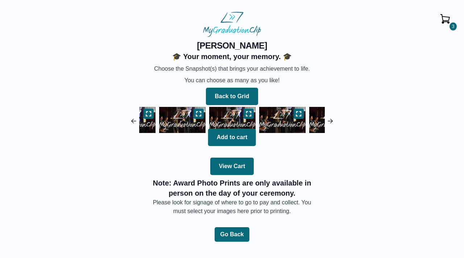
click at [132, 121] on img at bounding box center [133, 120] width 7 height 7
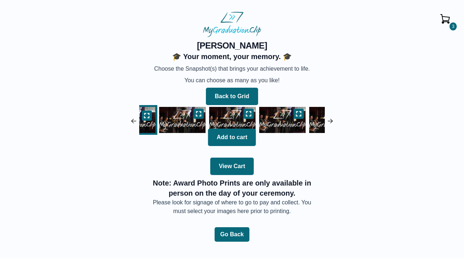
click at [132, 121] on img at bounding box center [133, 120] width 7 height 7
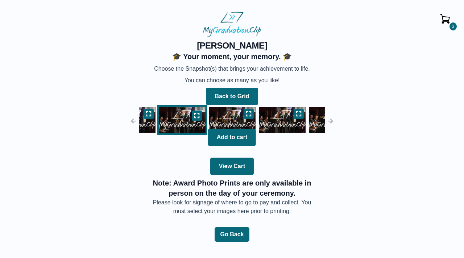
click at [132, 121] on img at bounding box center [133, 120] width 7 height 7
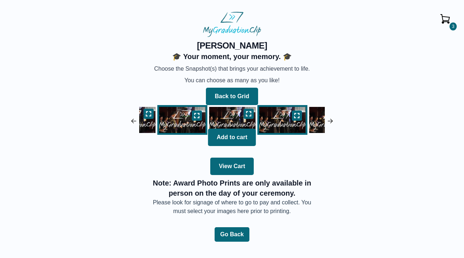
click at [132, 121] on img at bounding box center [133, 120] width 7 height 7
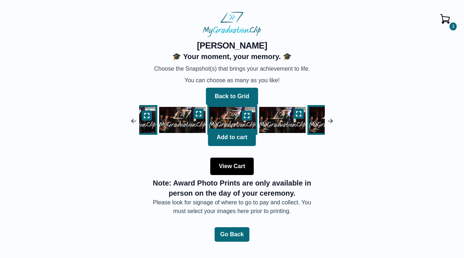
click at [226, 166] on button "View Cart" at bounding box center [232, 166] width 44 height 17
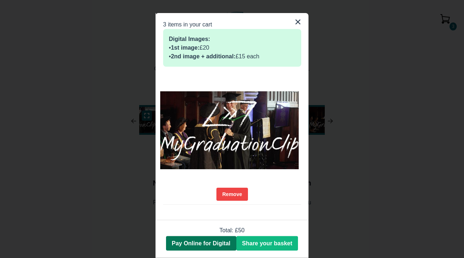
click at [213, 238] on button "Pay Online for Digital" at bounding box center [201, 243] width 70 height 15
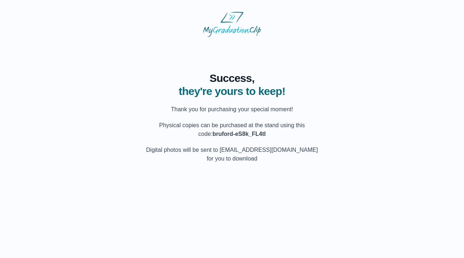
drag, startPoint x: 206, startPoint y: 135, endPoint x: 298, endPoint y: 135, distance: 91.7
click at [298, 135] on p "Physical copies can be purchased at the stand using this code: bruford-eS8k_FL4…" at bounding box center [232, 129] width 174 height 17
